Goal: Information Seeking & Learning: Learn about a topic

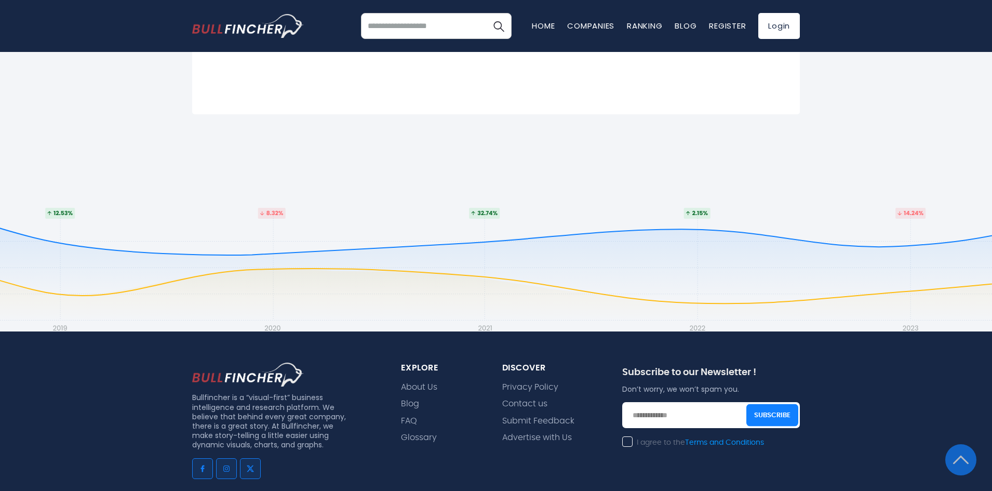
scroll to position [564, 0]
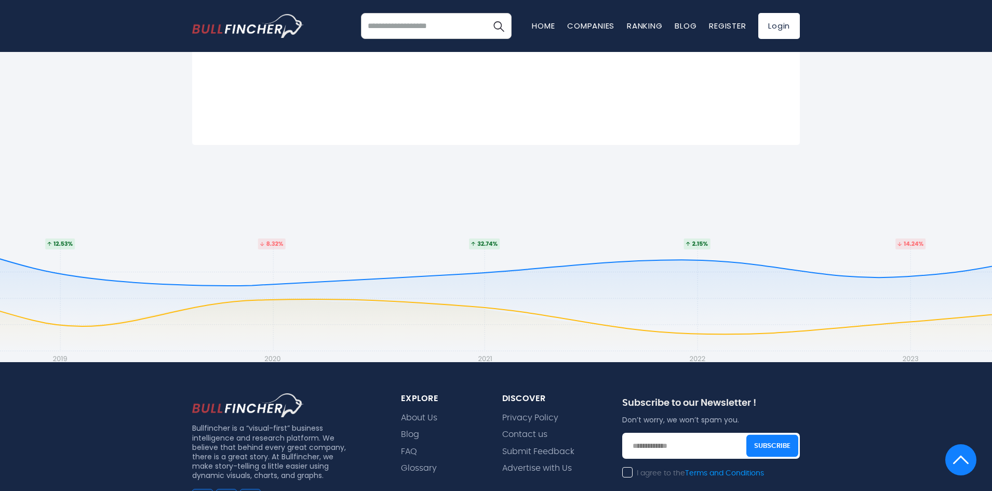
drag, startPoint x: 0, startPoint y: 0, endPoint x: 969, endPoint y: 253, distance: 1001.5
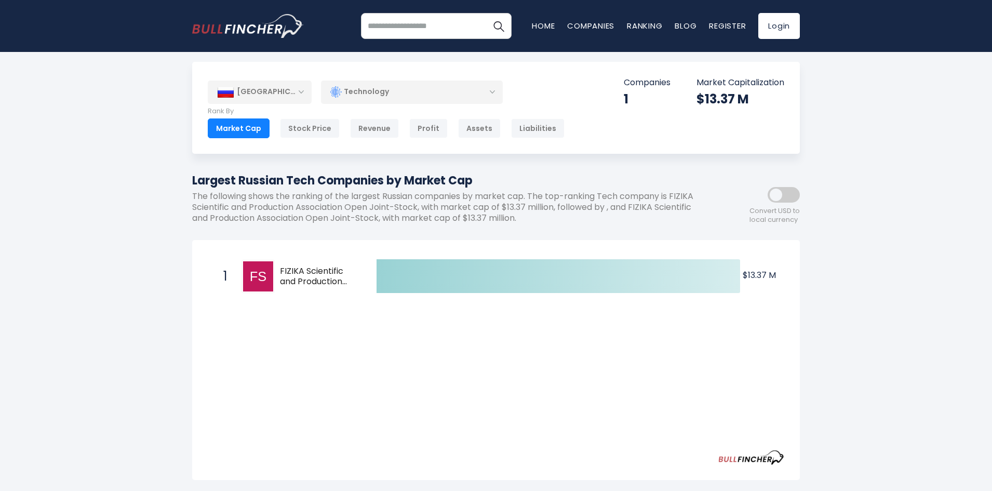
scroll to position [0, 0]
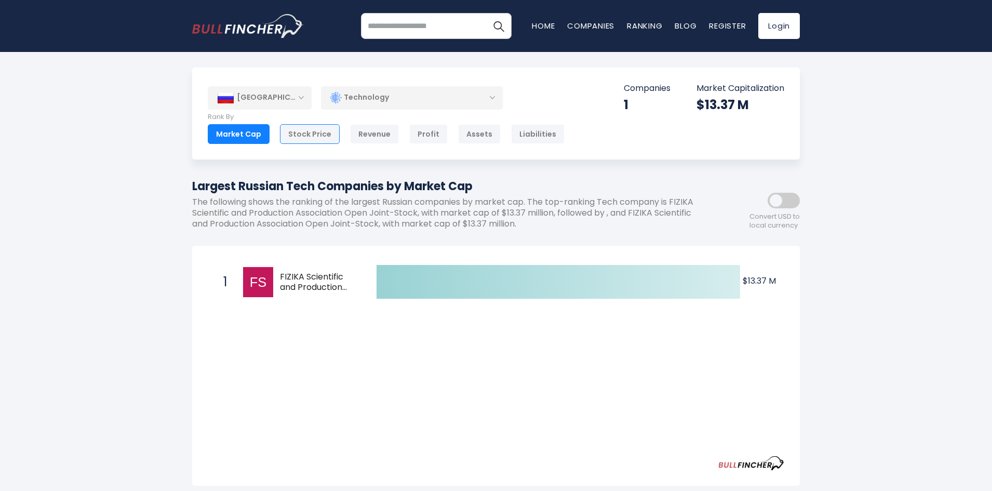
click at [306, 126] on div "Stock Price" at bounding box center [310, 134] width 60 height 20
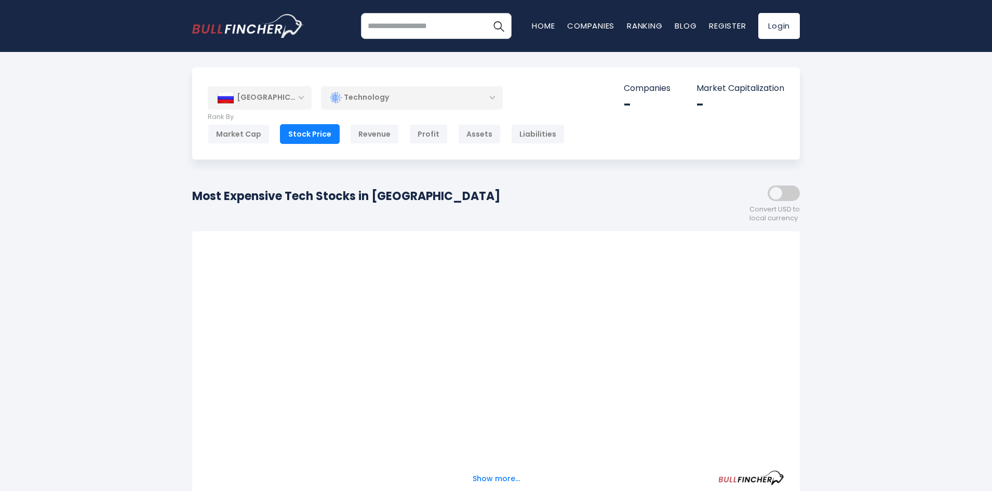
click at [381, 136] on div "Revenue" at bounding box center [374, 134] width 49 height 20
click at [422, 136] on div "Profit" at bounding box center [428, 134] width 38 height 20
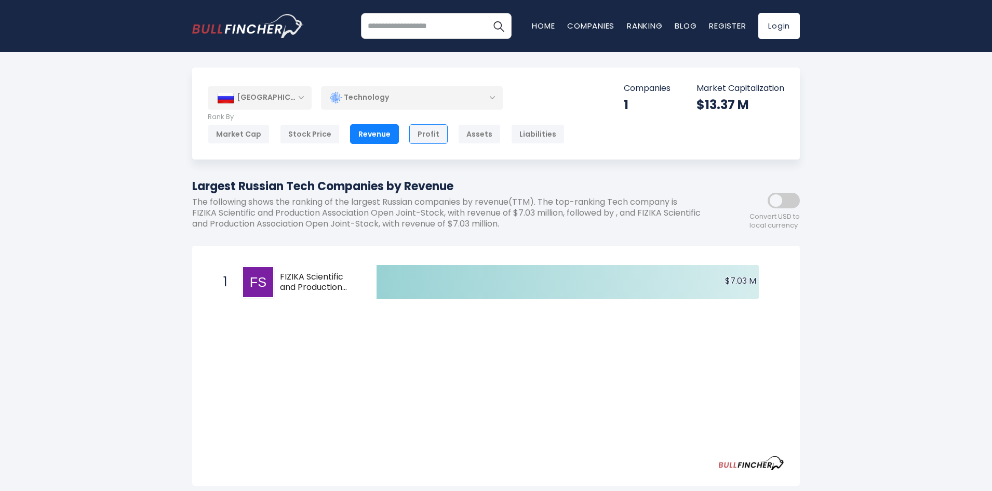
click at [433, 137] on div "Profit" at bounding box center [428, 134] width 38 height 20
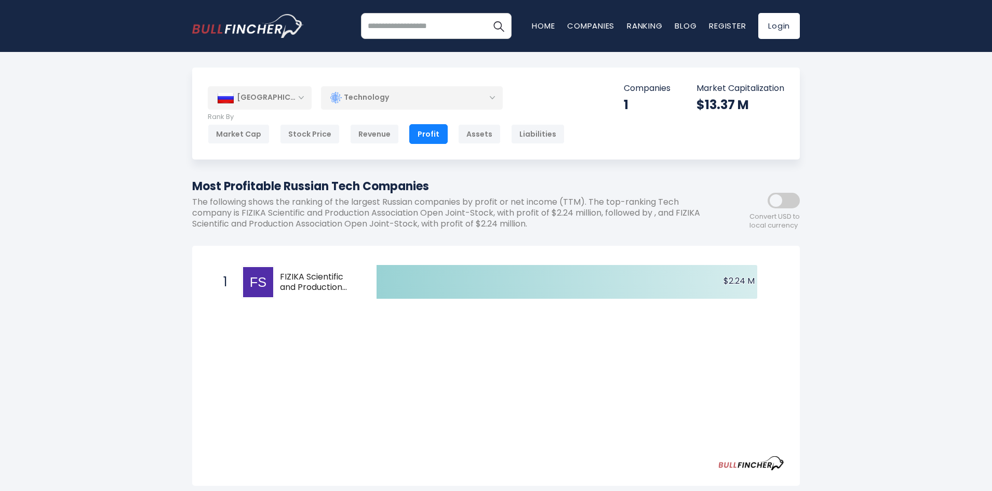
click at [270, 31] on img "Go to homepage" at bounding box center [248, 26] width 112 height 24
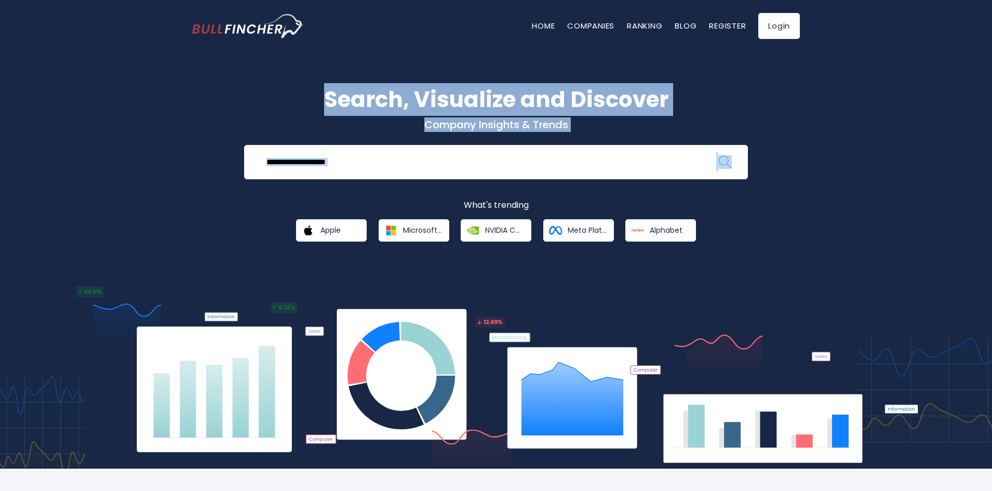
drag, startPoint x: 991, startPoint y: 41, endPoint x: 987, endPoint y: 137, distance: 95.6
click at [987, 137] on body "Home Companies Ranking Blog Register Login Home Companies Ranking" at bounding box center [496, 245] width 992 height 491
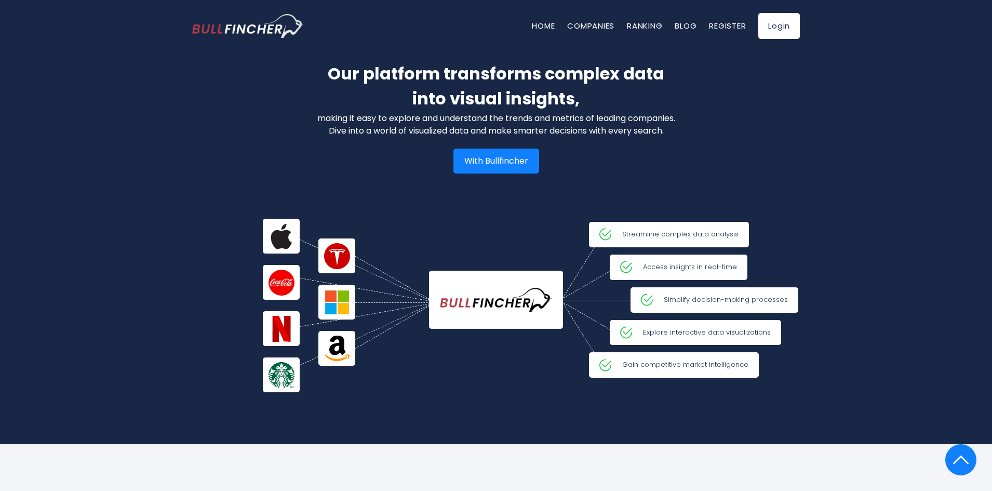
scroll to position [1567, 0]
